Goal: Check status: Check status

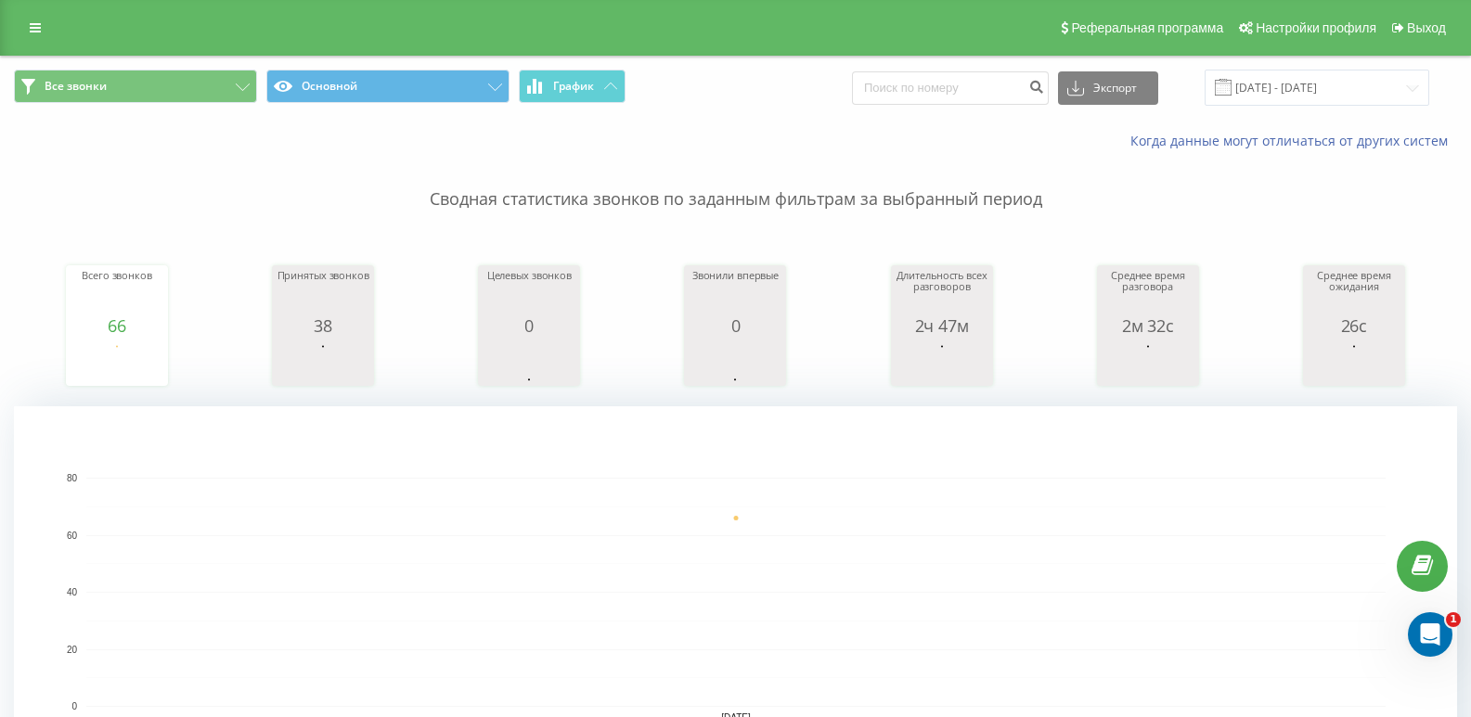
click at [1286, 108] on div "Все звонки Основной График Экспорт .csv .xls .xlsx 20.08.2025 - 20.08.2025" at bounding box center [735, 88] width 1469 height 62
click at [1283, 99] on input "[DATE] - [DATE]" at bounding box center [1316, 88] width 225 height 36
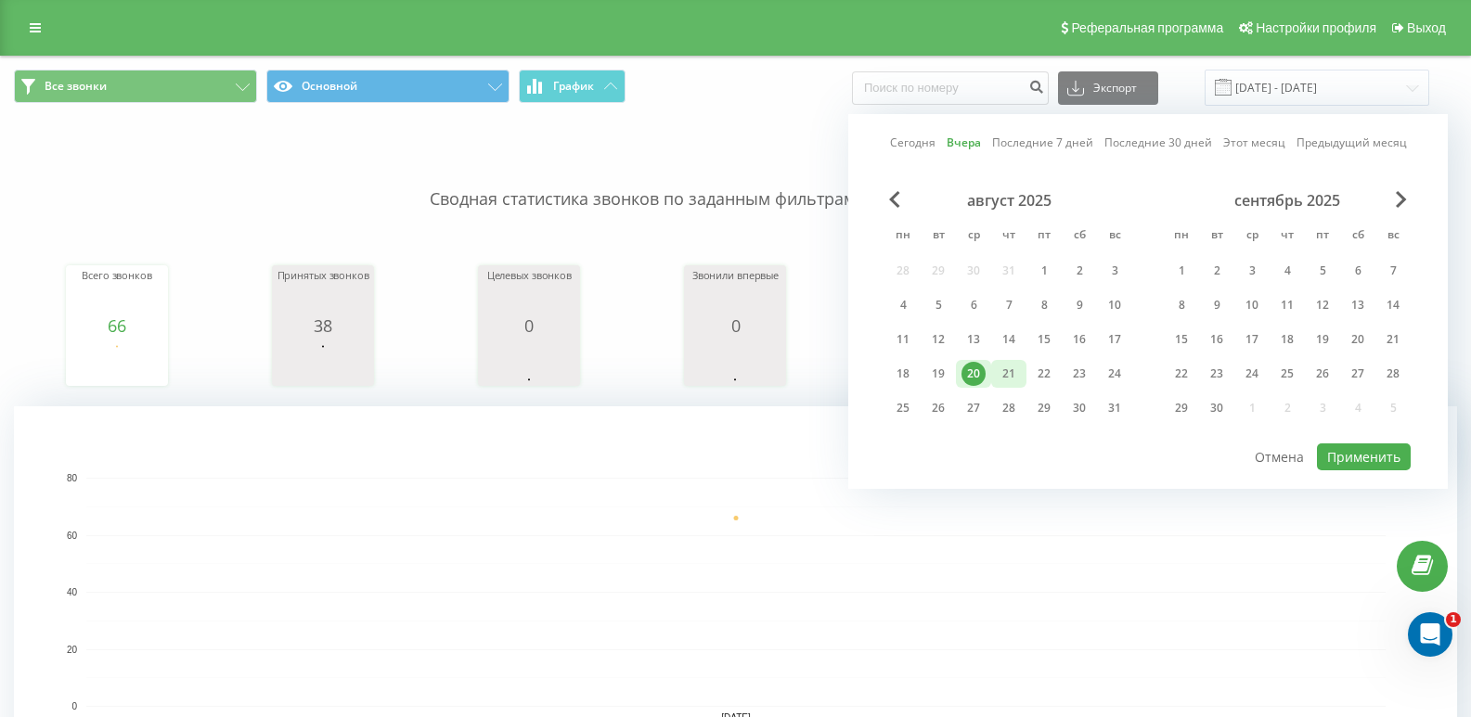
click at [1009, 378] on div "21" at bounding box center [1009, 374] width 24 height 24
click at [1356, 452] on button "Применить" at bounding box center [1364, 457] width 94 height 27
type input "21.08.2025 - 21.08.2025"
